Goal: Task Accomplishment & Management: Use online tool/utility

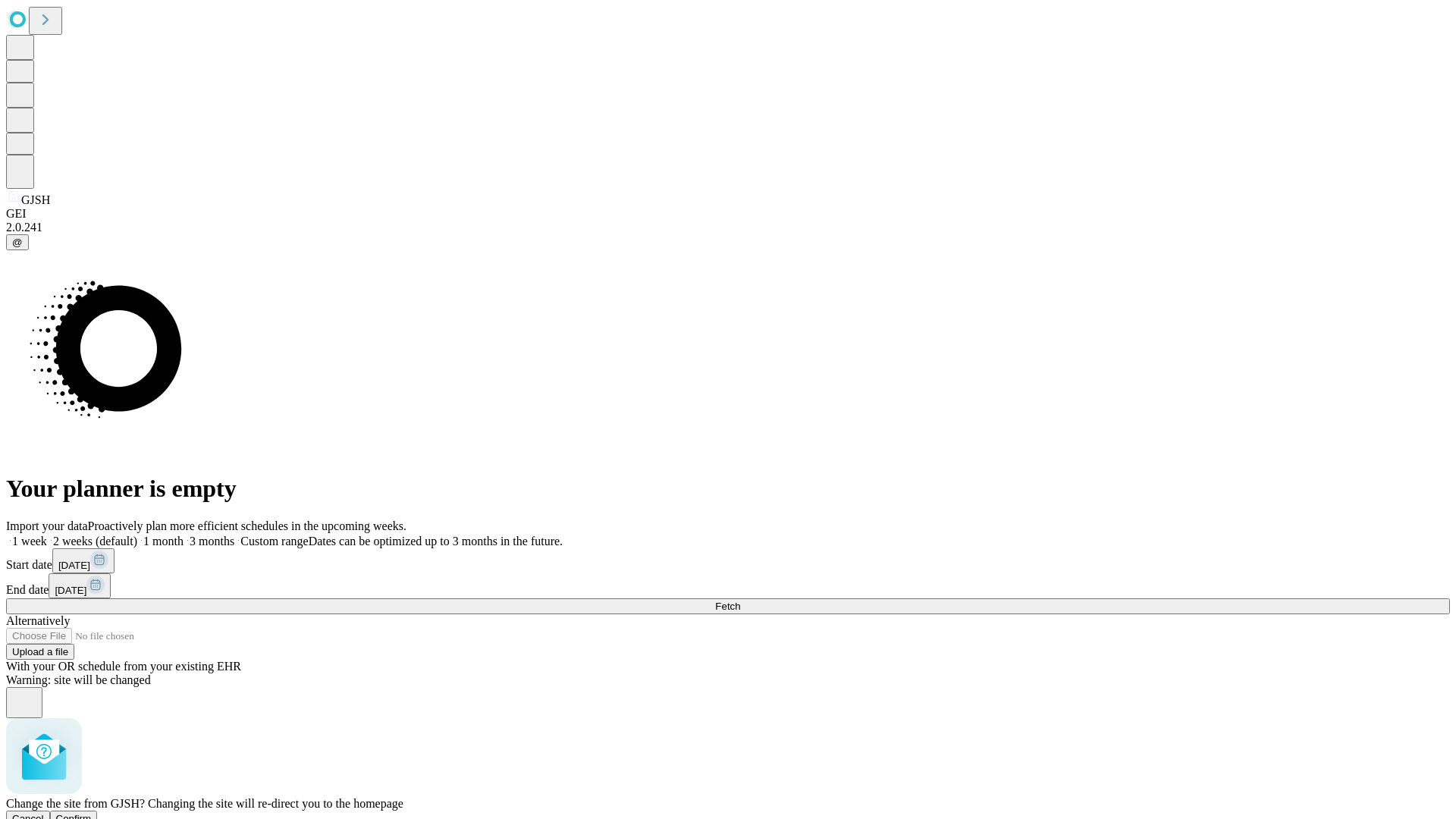
click at [92, 813] on span "Confirm" at bounding box center [74, 818] width 36 height 11
click at [137, 534] on label "2 weeks (default)" at bounding box center [92, 540] width 90 height 13
click at [740, 601] on span "Fetch" at bounding box center [727, 606] width 25 height 11
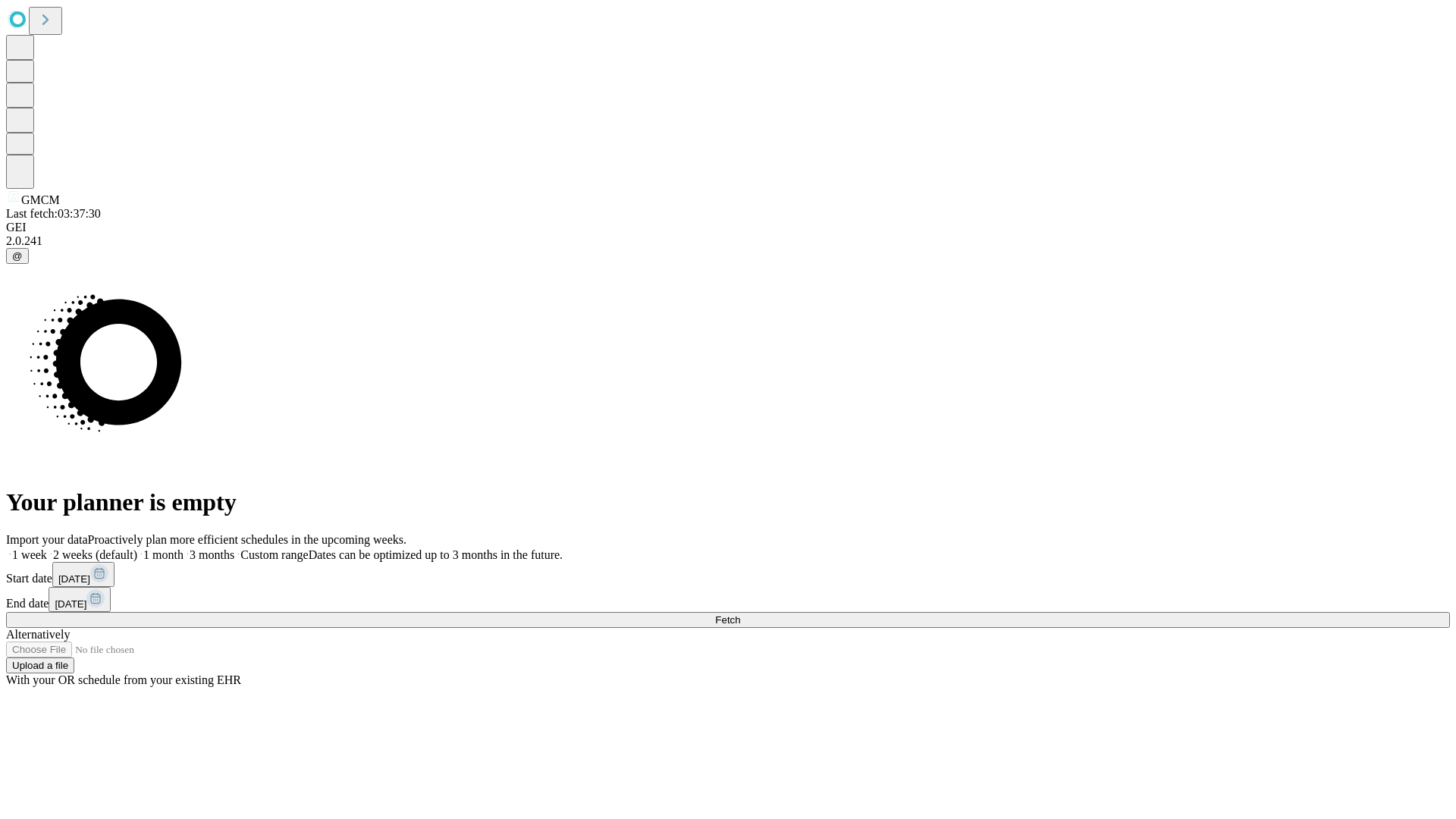
click at [137, 548] on label "2 weeks (default)" at bounding box center [92, 554] width 90 height 13
click at [740, 614] on span "Fetch" at bounding box center [727, 620] width 25 height 11
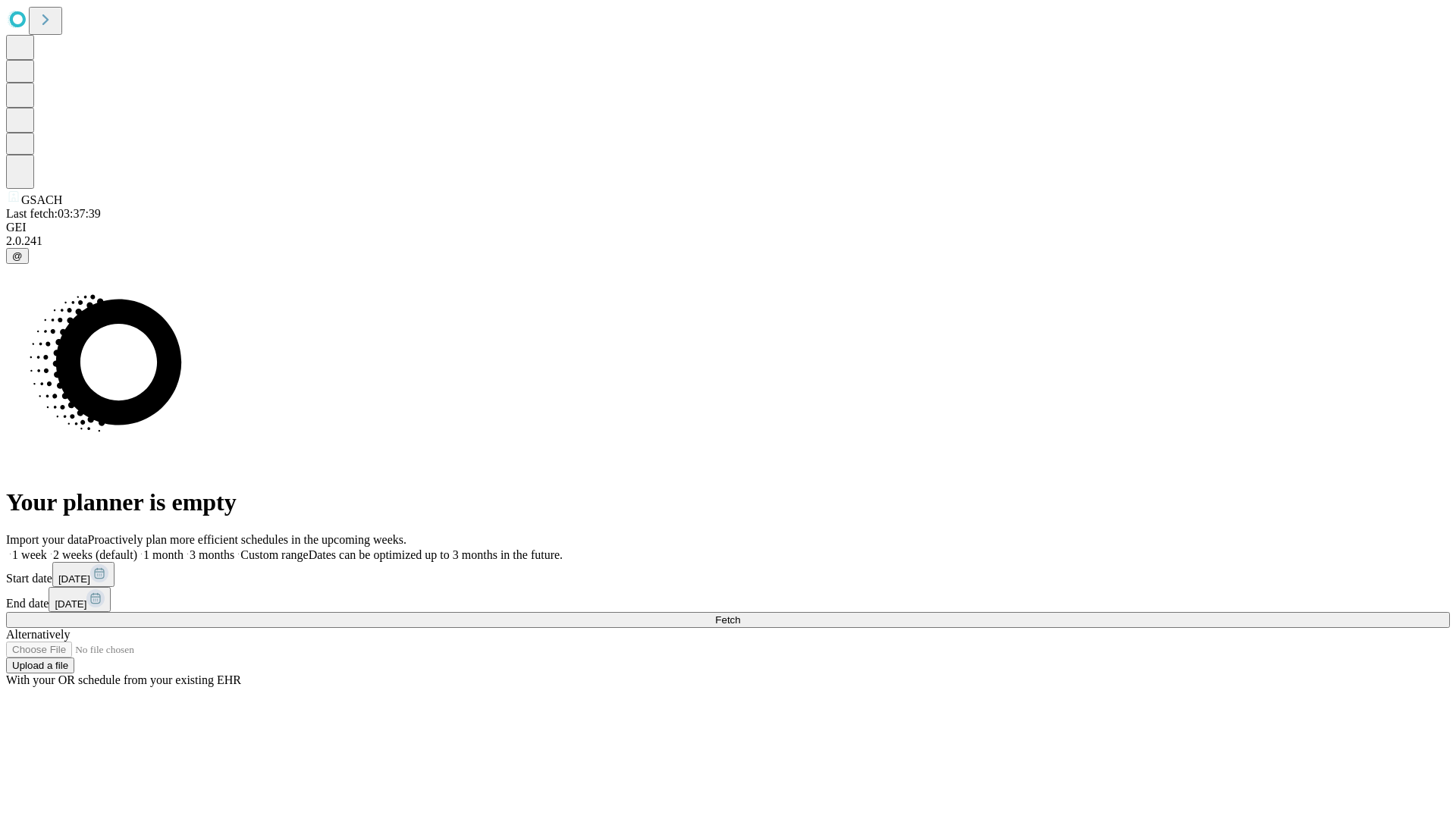
click at [137, 548] on label "2 weeks (default)" at bounding box center [92, 554] width 90 height 13
click at [740, 614] on span "Fetch" at bounding box center [727, 620] width 25 height 11
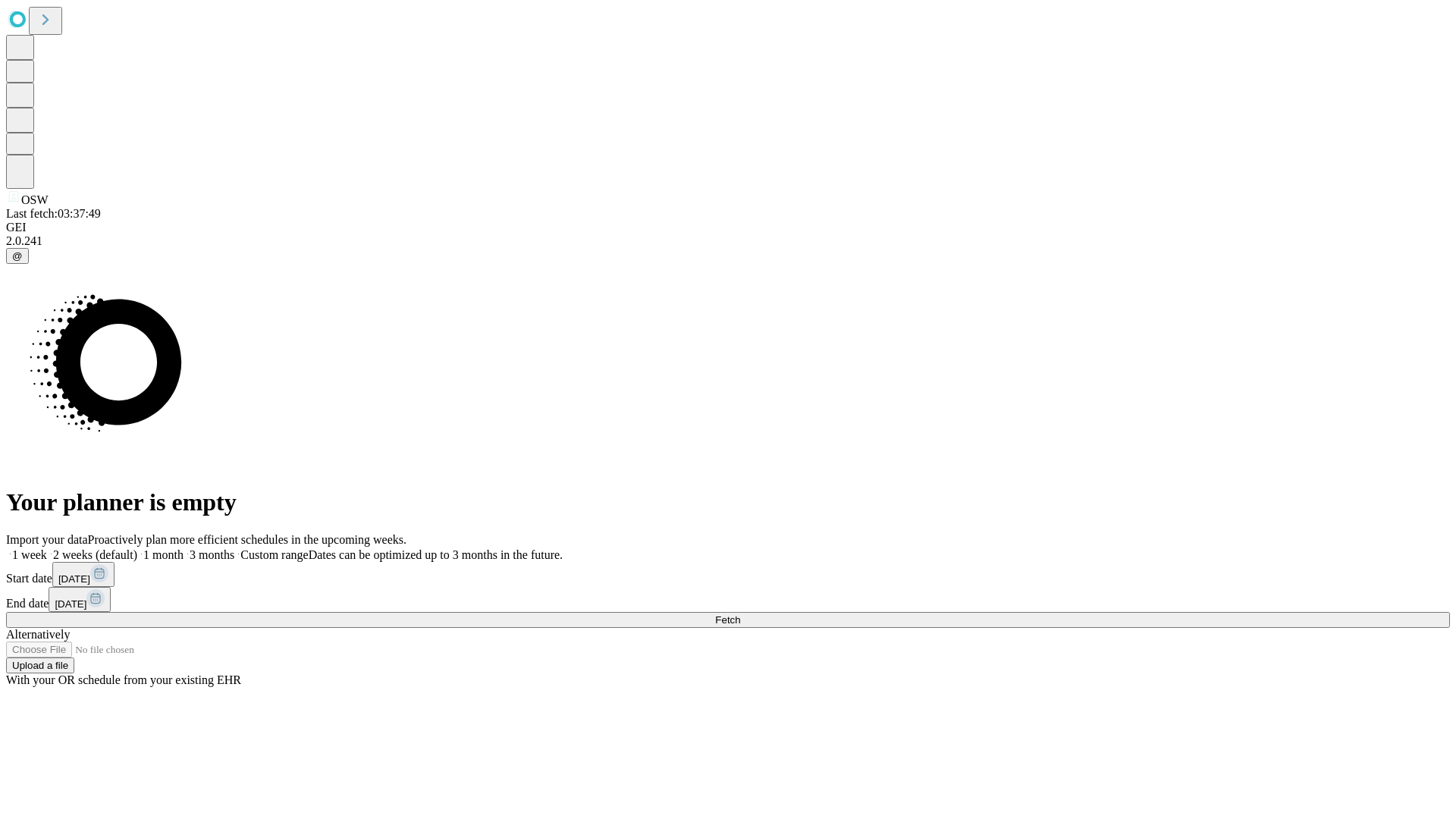
click at [137, 548] on label "2 weeks (default)" at bounding box center [92, 554] width 90 height 13
click at [740, 614] on span "Fetch" at bounding box center [727, 620] width 25 height 11
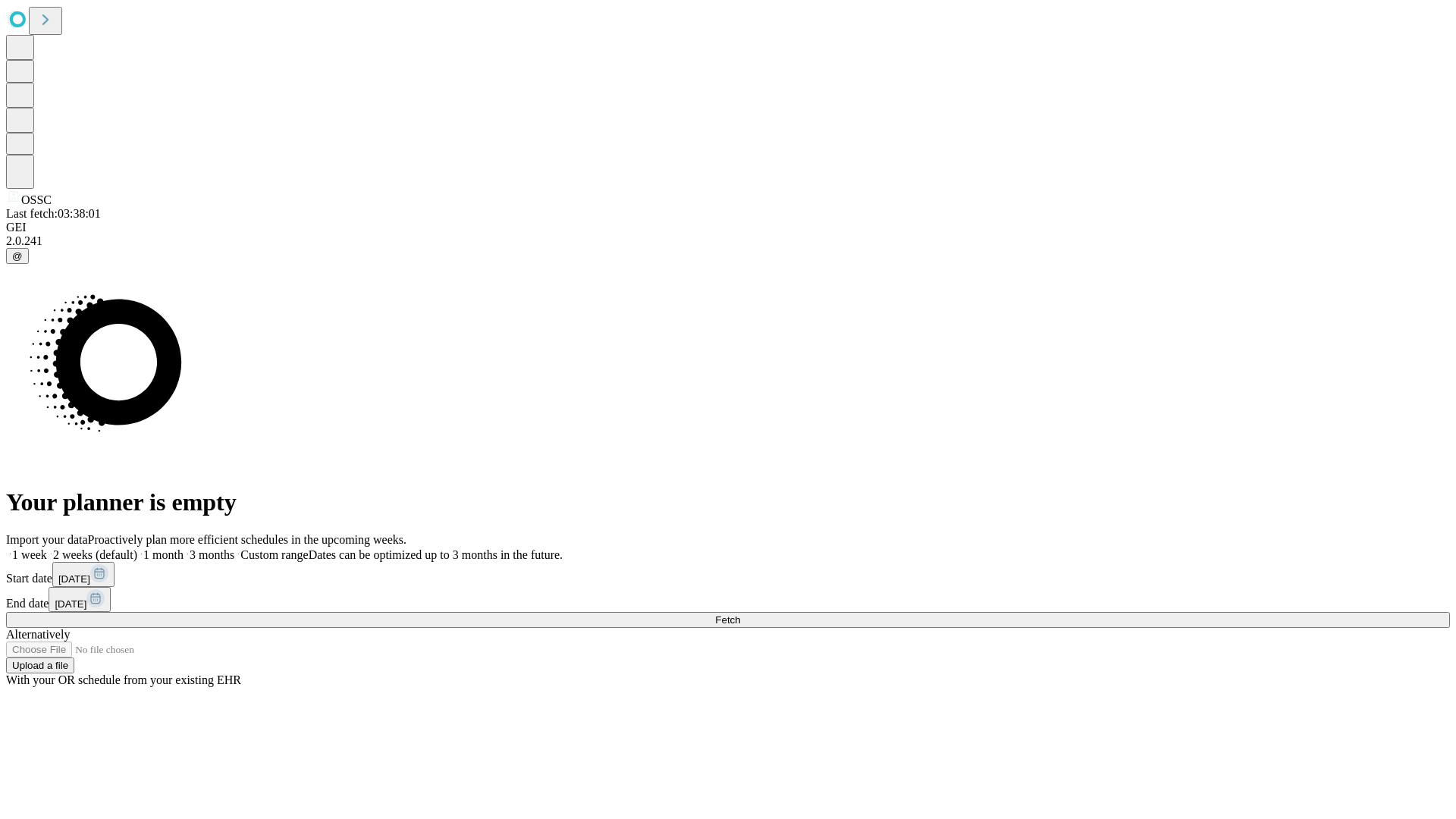
click at [137, 548] on label "2 weeks (default)" at bounding box center [92, 554] width 90 height 13
click at [740, 614] on span "Fetch" at bounding box center [727, 620] width 25 height 11
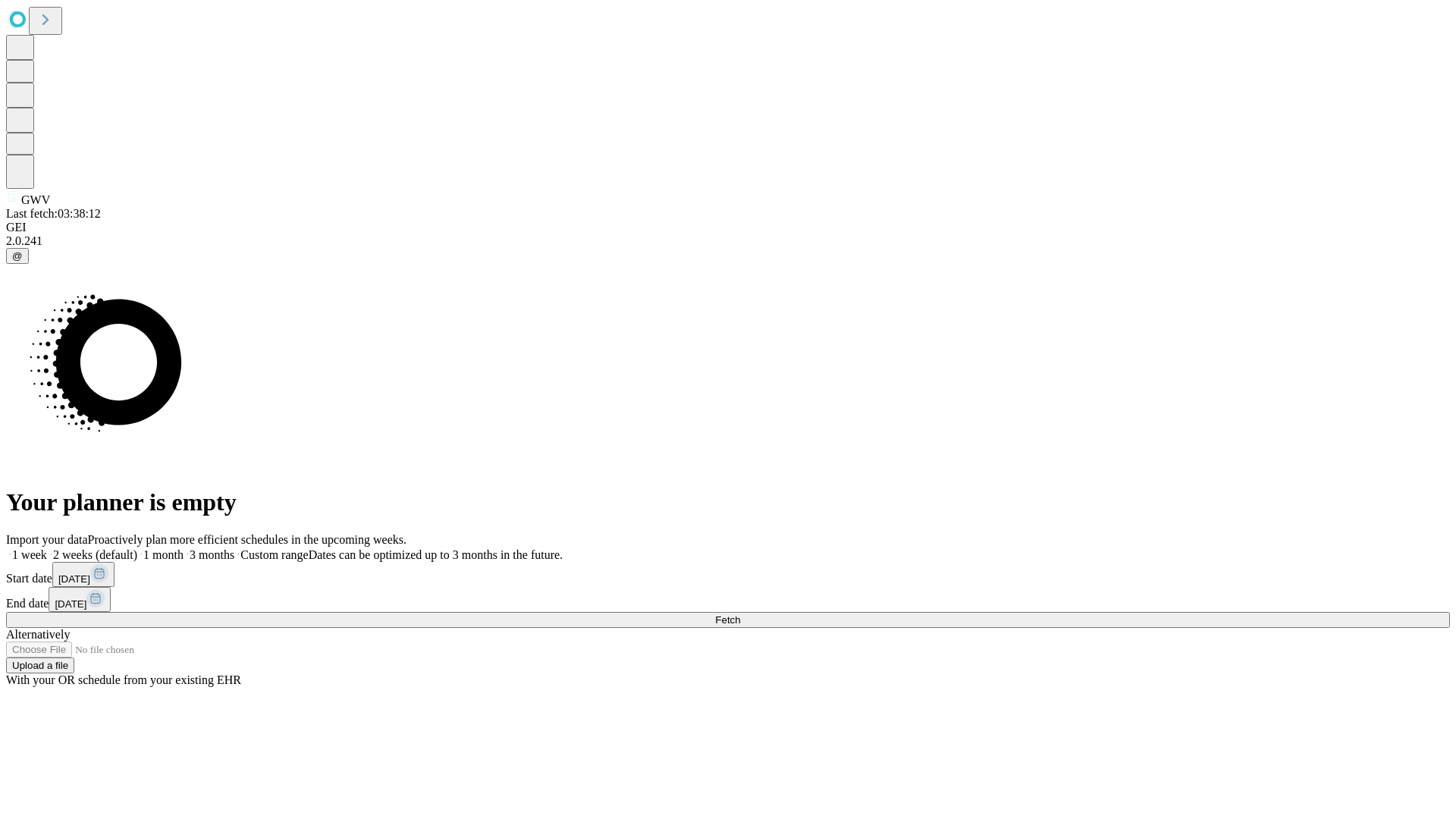
click at [137, 548] on label "2 weeks (default)" at bounding box center [92, 554] width 90 height 13
click at [740, 614] on span "Fetch" at bounding box center [727, 620] width 25 height 11
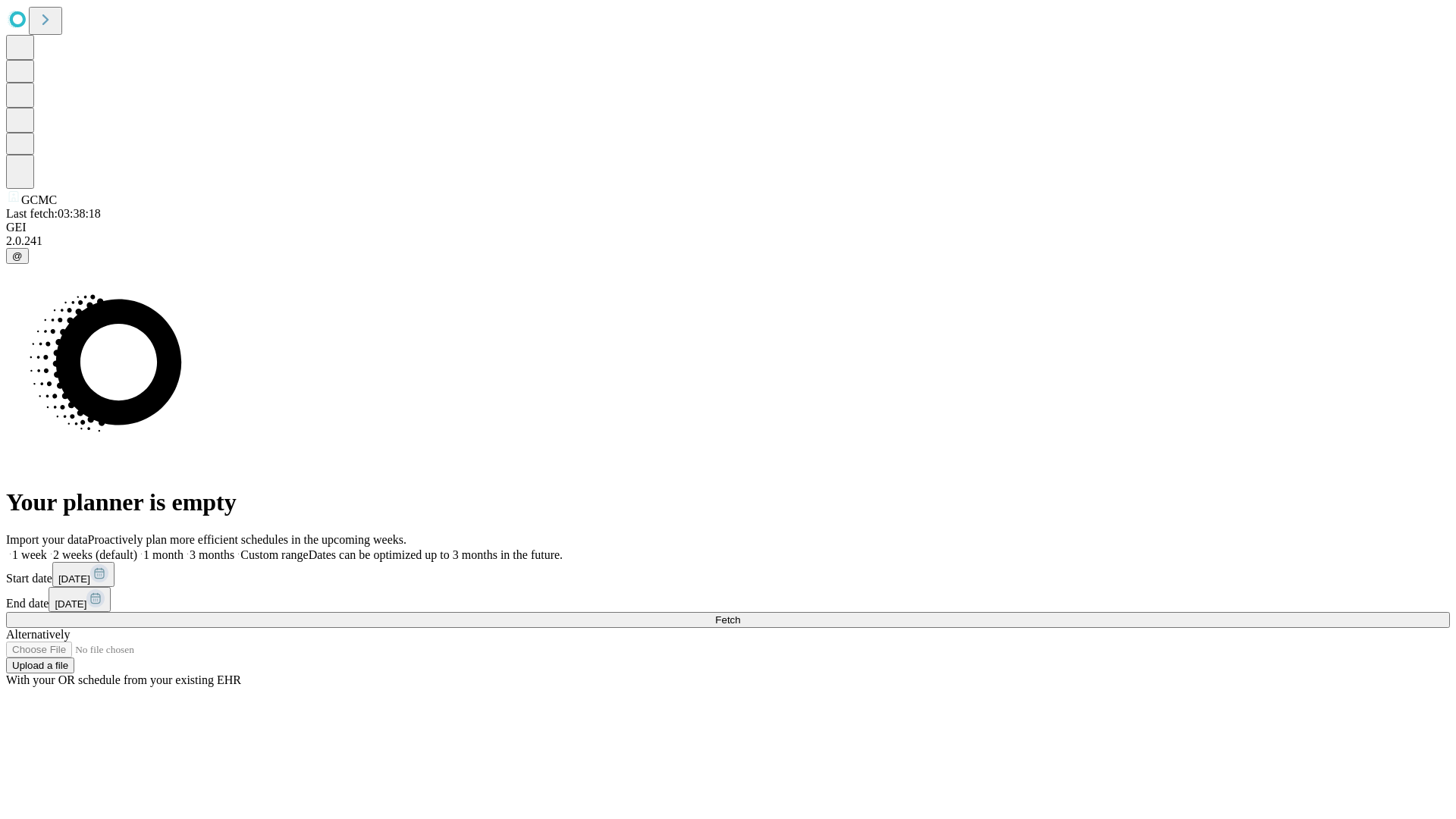
click at [137, 548] on label "2 weeks (default)" at bounding box center [92, 554] width 90 height 13
click at [740, 614] on span "Fetch" at bounding box center [727, 620] width 25 height 11
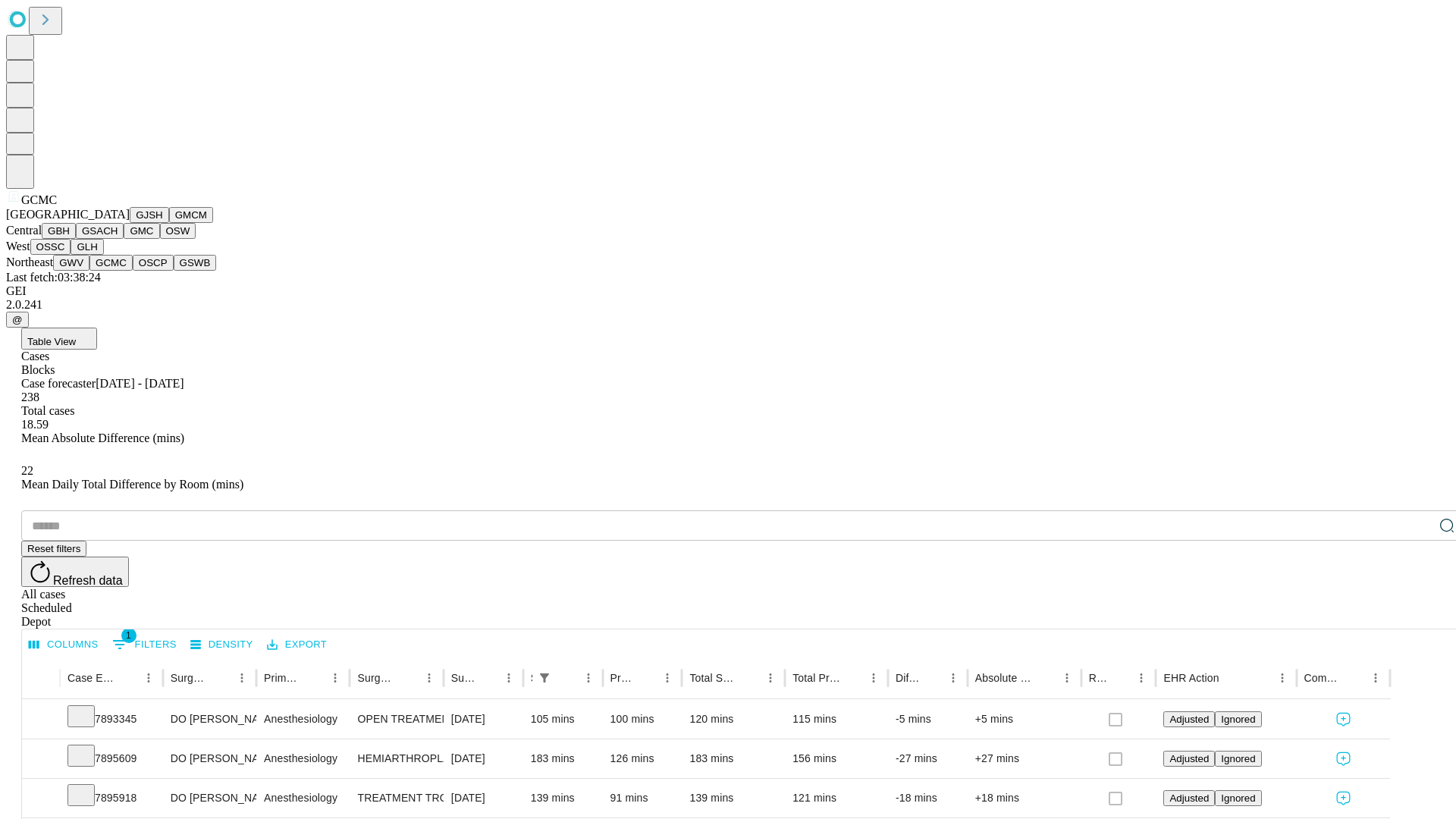
click at [133, 271] on button "OSCP" at bounding box center [153, 262] width 41 height 16
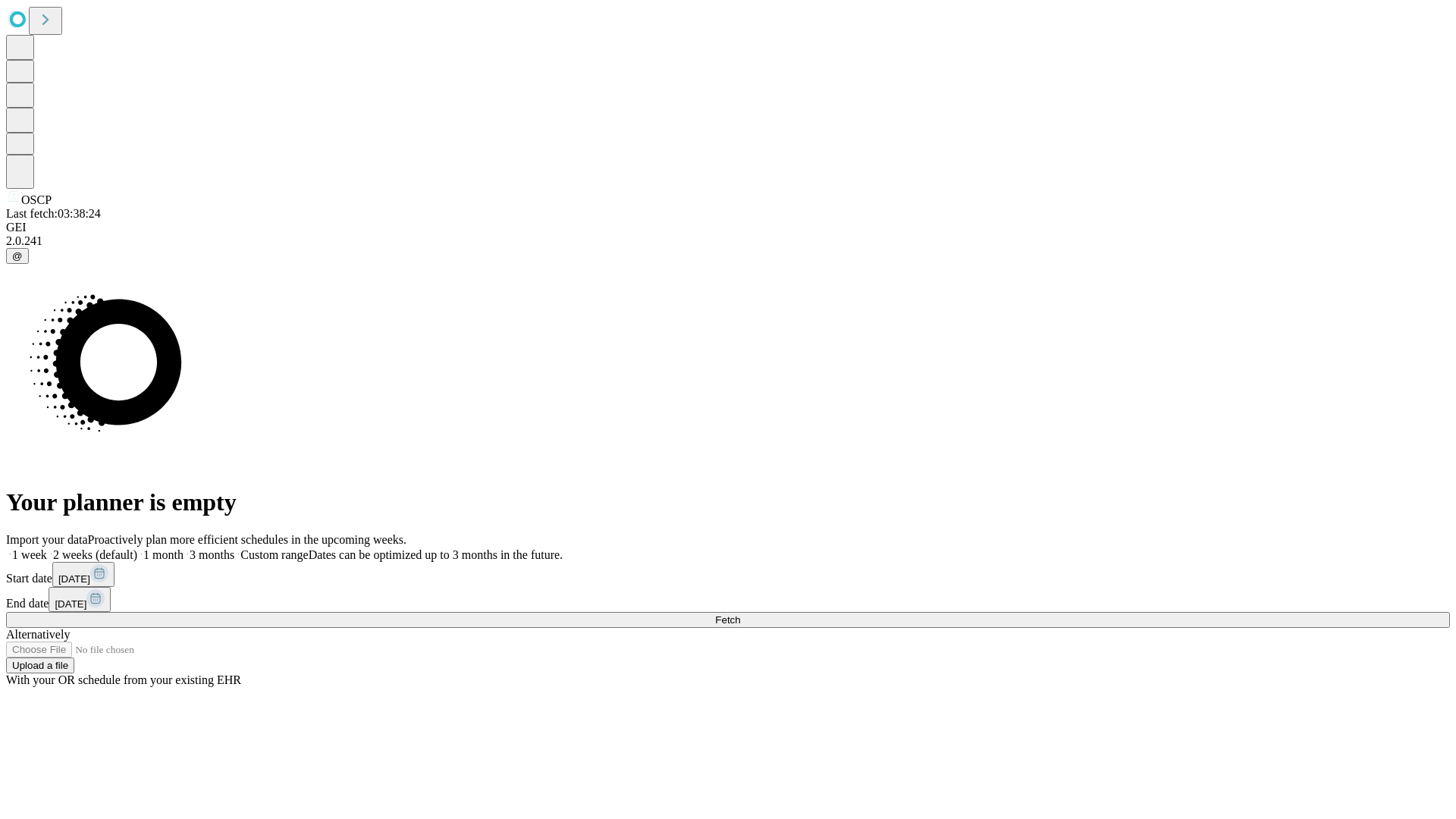
click at [137, 548] on label "2 weeks (default)" at bounding box center [92, 554] width 90 height 13
click at [740, 614] on span "Fetch" at bounding box center [727, 620] width 25 height 11
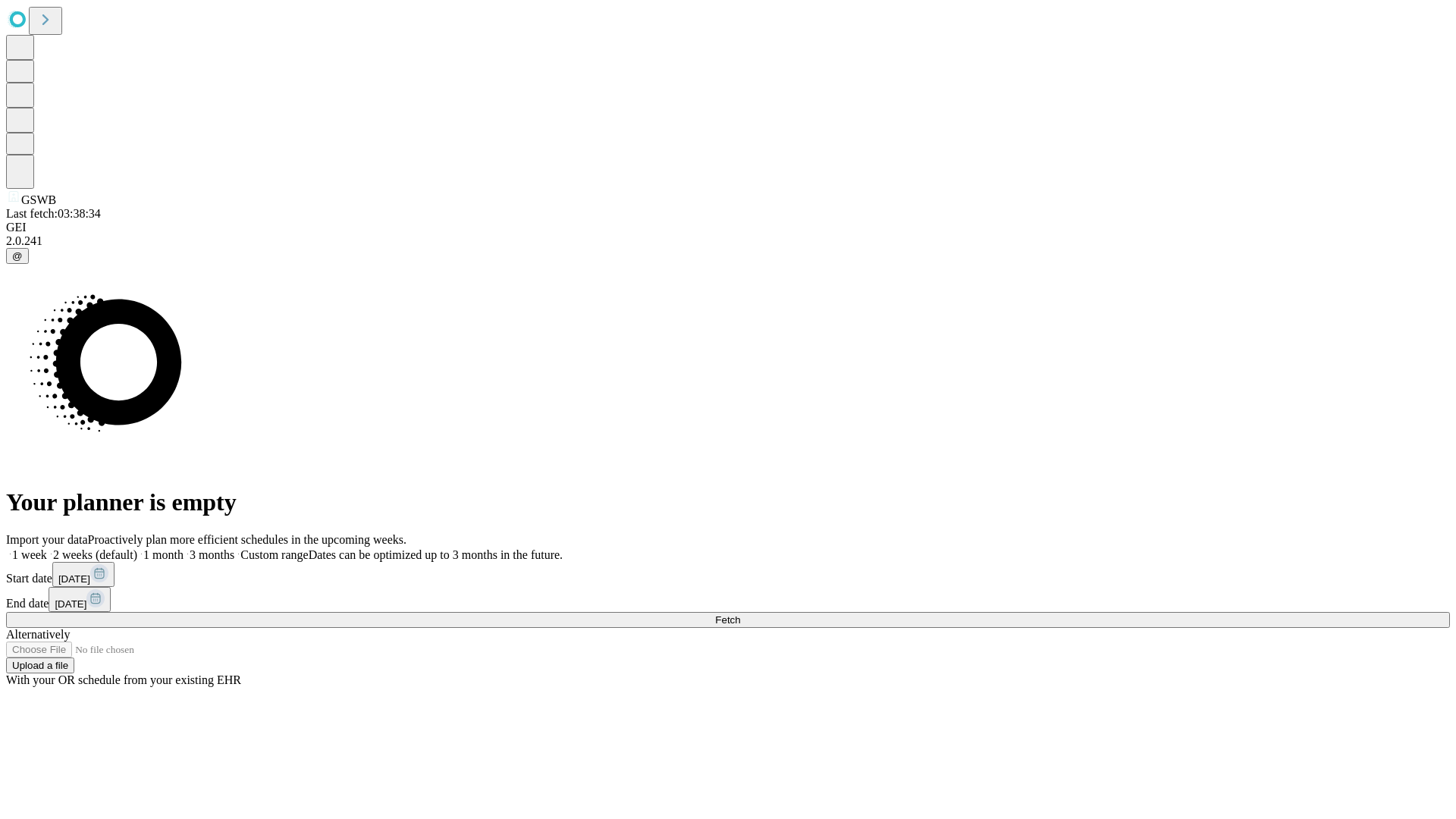
click at [740, 614] on span "Fetch" at bounding box center [727, 620] width 25 height 11
